Goal: Task Accomplishment & Management: Manage account settings

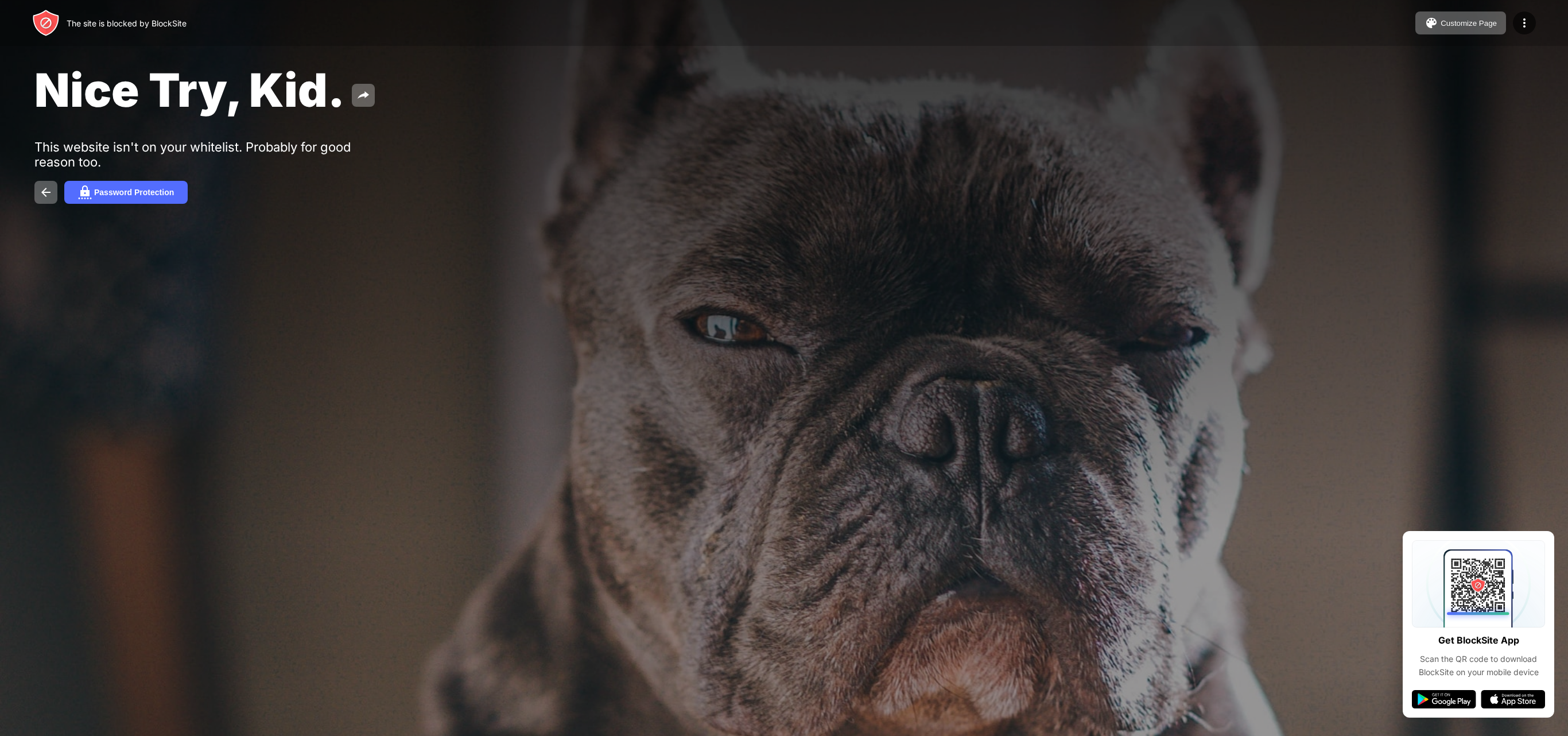
click at [67, 705] on div at bounding box center [784, 368] width 1568 height 736
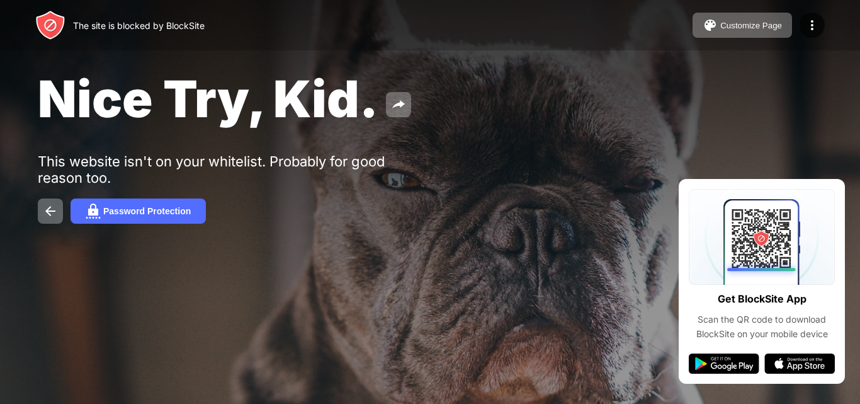
click at [483, 84] on div "Nice Try, Kid." at bounding box center [352, 98] width 628 height 61
